Goal: Task Accomplishment & Management: Manage account settings

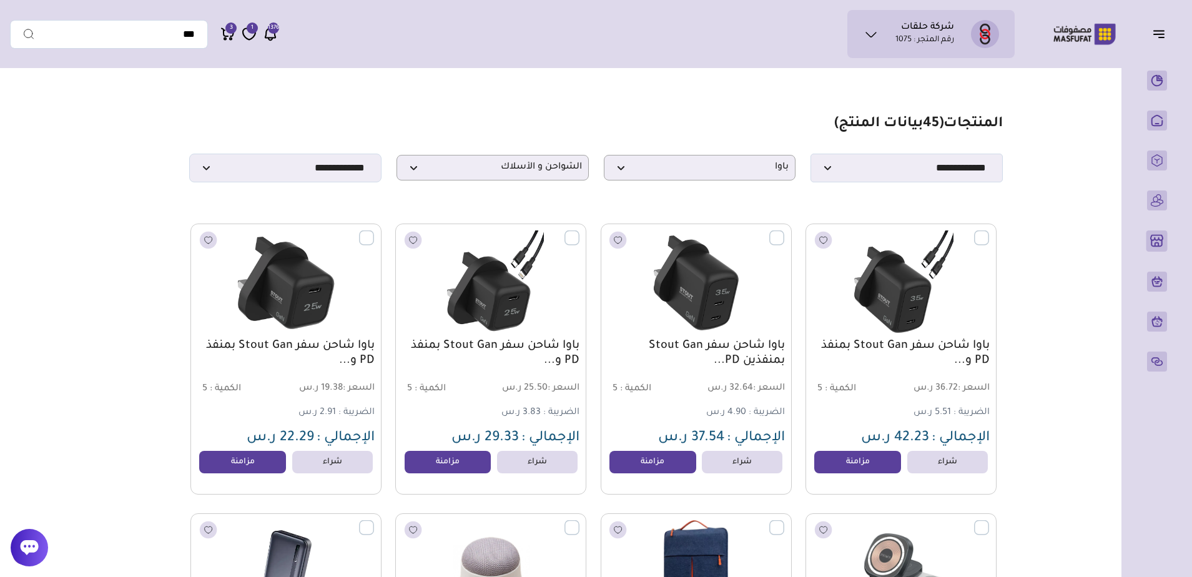
select select "**"
select select "*"
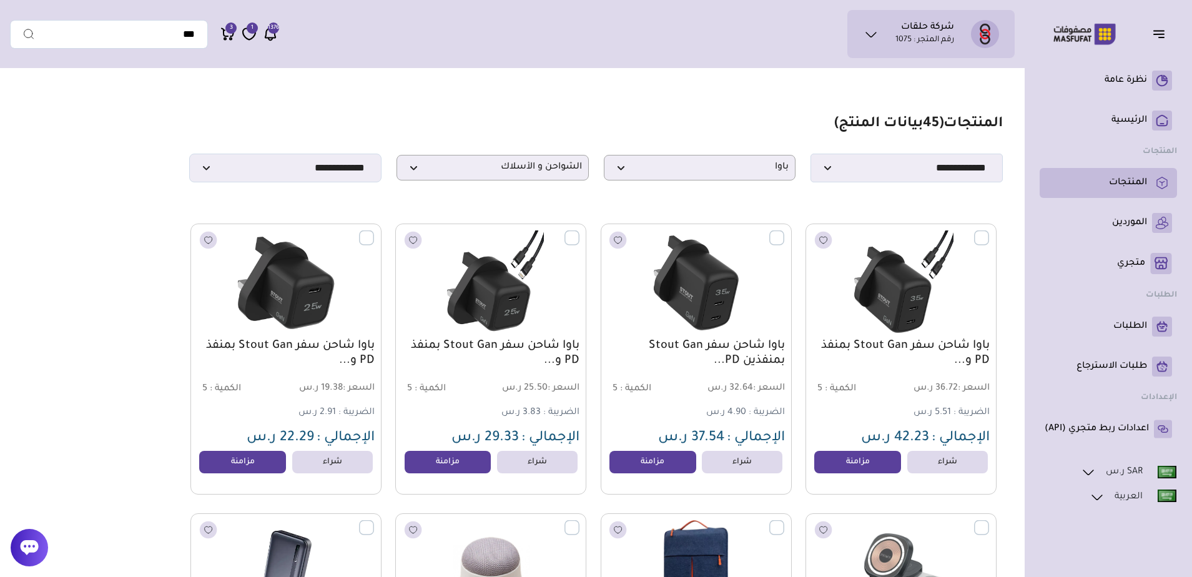
click at [1124, 180] on p "المنتجات" at bounding box center [1128, 183] width 38 height 12
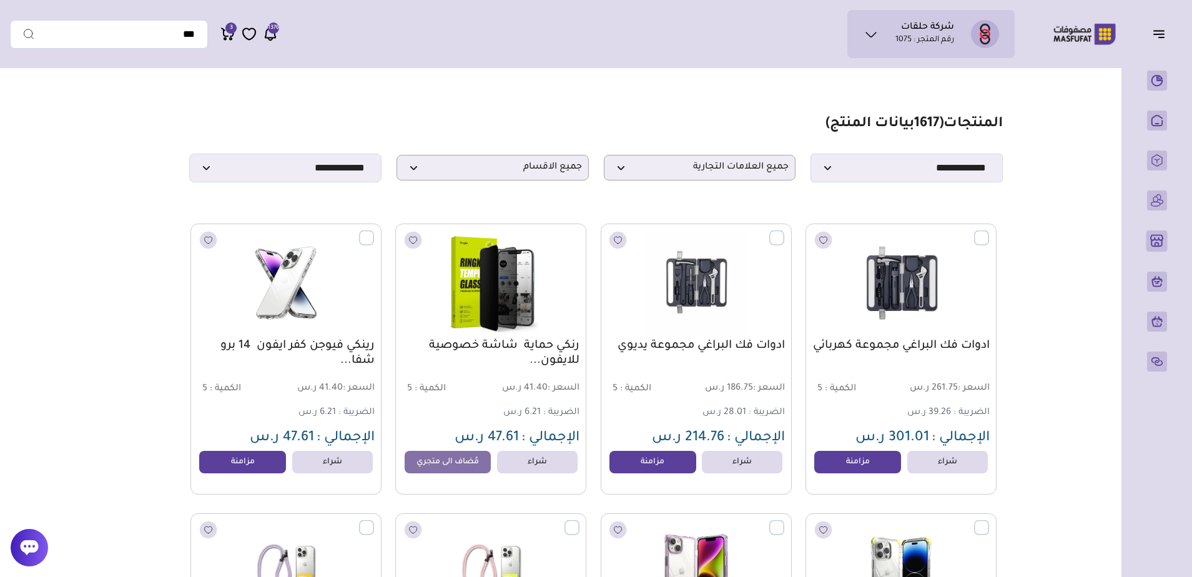
click at [989, 232] on label at bounding box center [989, 230] width 0 height 1
click at [891, 30] on ul "شركة حلقات رقم المتجر : 1075" at bounding box center [930, 34] width 147 height 28
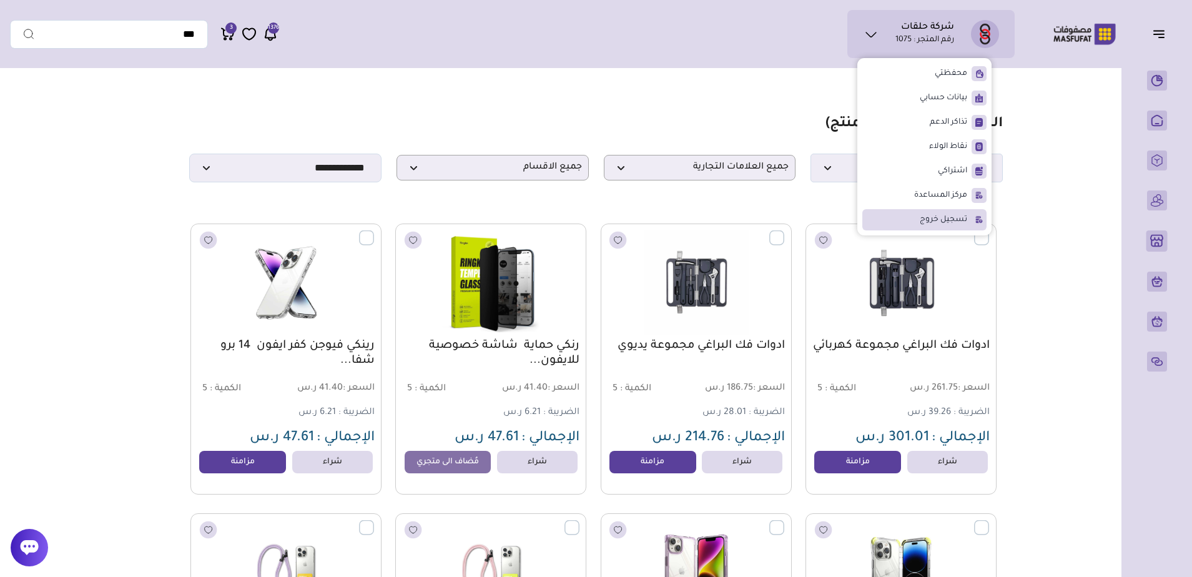
click at [915, 220] on li "تسجيل خروج" at bounding box center [924, 219] width 124 height 21
